Goal: Transaction & Acquisition: Subscribe to service/newsletter

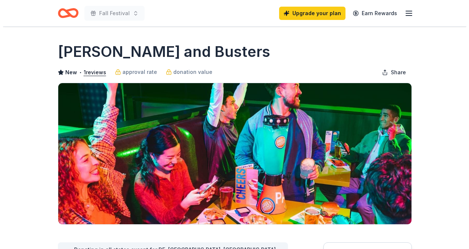
scroll to position [114, 0]
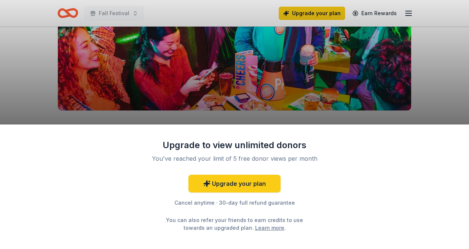
click at [387, 92] on div "Upgrade to view unlimited donors You've reached your limit of 5 free donor view…" at bounding box center [234, 124] width 469 height 249
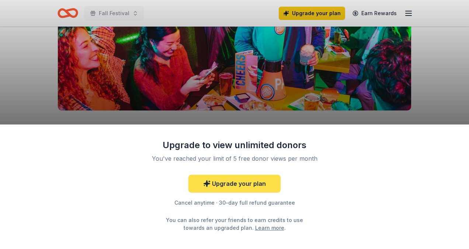
click at [238, 181] on link "Upgrade your plan" at bounding box center [235, 184] width 92 height 18
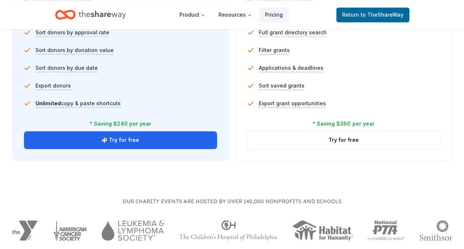
scroll to position [550, 0]
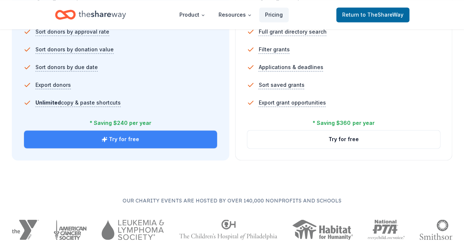
click at [154, 141] on button "Try for free" at bounding box center [120, 139] width 193 height 18
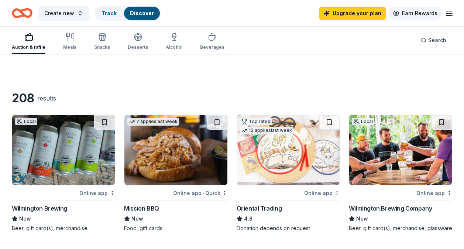
scroll to position [176, 0]
